Goal: Check status: Check status

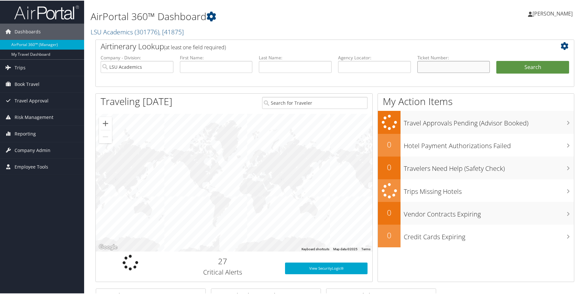
click at [442, 71] on input "text" at bounding box center [454, 66] width 73 height 12
paste input "5262376579989"
type input "5262376579989"
click at [521, 67] on button "Search" at bounding box center [533, 66] width 73 height 13
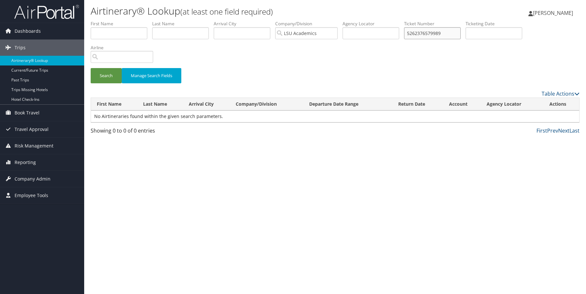
click at [428, 34] on input "5262376579989" at bounding box center [432, 33] width 57 height 12
